Goal: Transaction & Acquisition: Purchase product/service

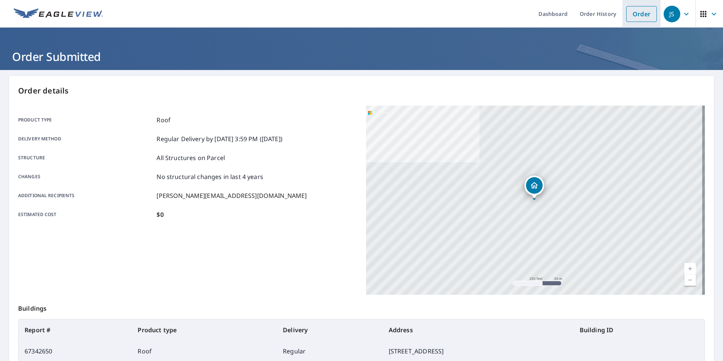
click at [636, 12] on link "Order" at bounding box center [641, 14] width 31 height 16
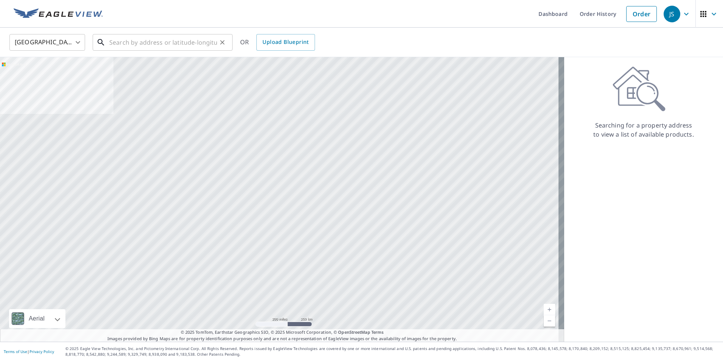
click at [164, 49] on input "text" at bounding box center [163, 42] width 108 height 21
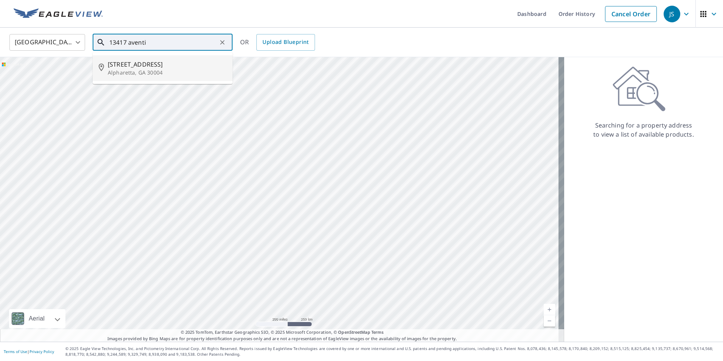
click at [173, 67] on span "[STREET_ADDRESS]" at bounding box center [167, 64] width 119 height 9
type input "[STREET_ADDRESS]"
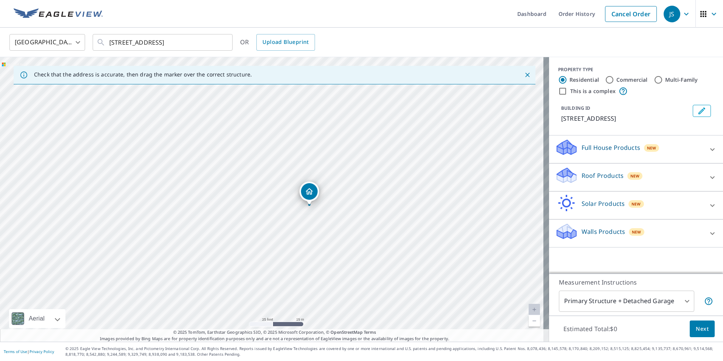
drag, startPoint x: 333, startPoint y: 210, endPoint x: 325, endPoint y: 242, distance: 33.6
click at [325, 242] on div "[STREET_ADDRESS]" at bounding box center [274, 199] width 549 height 284
drag, startPoint x: 269, startPoint y: 231, endPoint x: 239, endPoint y: 200, distance: 42.5
click at [239, 200] on div "[STREET_ADDRESS]" at bounding box center [274, 199] width 549 height 284
click at [708, 178] on icon at bounding box center [712, 177] width 9 height 9
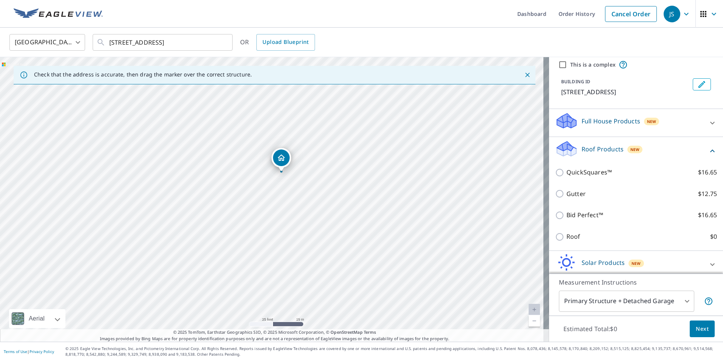
scroll to position [38, 0]
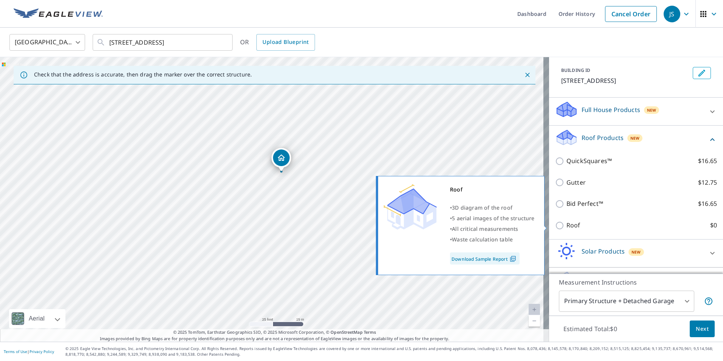
click at [555, 226] on input "Roof $0" at bounding box center [560, 225] width 11 height 9
checkbox input "true"
type input "3"
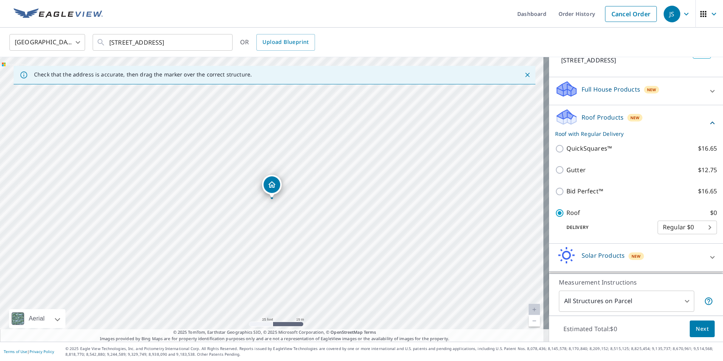
scroll to position [17, 0]
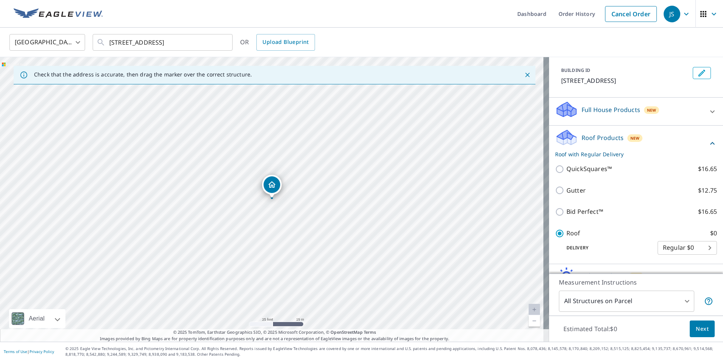
click at [700, 332] on span "Next" at bounding box center [701, 328] width 13 height 9
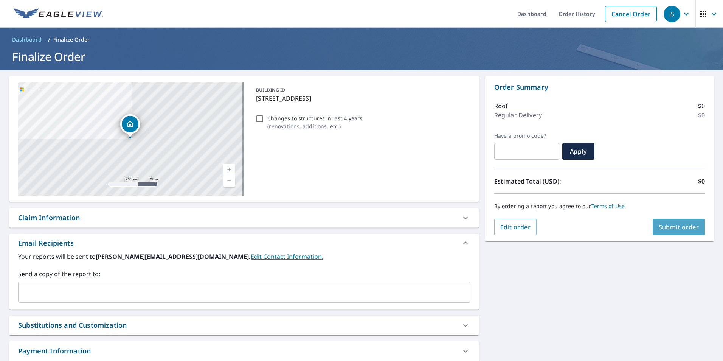
click at [678, 230] on span "Submit order" at bounding box center [678, 227] width 40 height 8
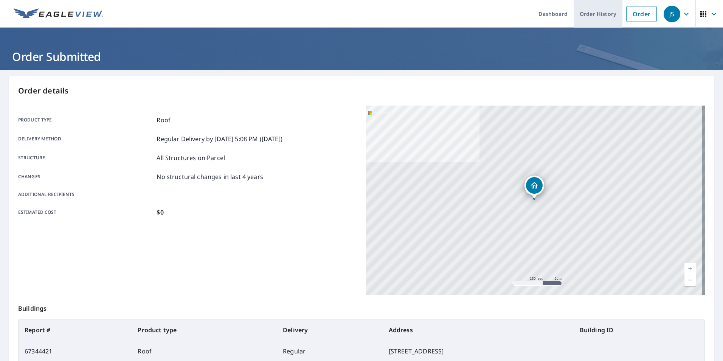
click at [602, 12] on link "Order History" at bounding box center [597, 14] width 49 height 28
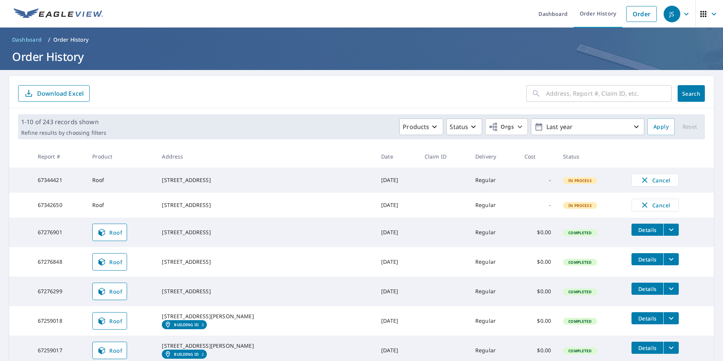
click at [222, 180] on div "[STREET_ADDRESS]" at bounding box center [265, 180] width 207 height 8
